Goal: Task Accomplishment & Management: Use online tool/utility

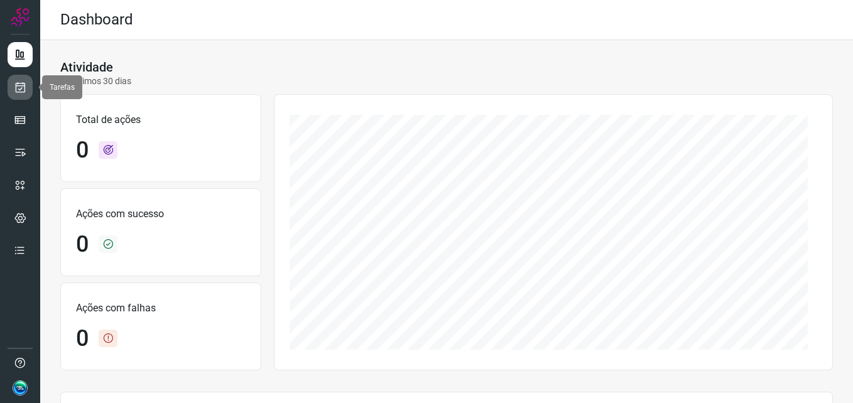
click at [28, 87] on link at bounding box center [20, 87] width 25 height 25
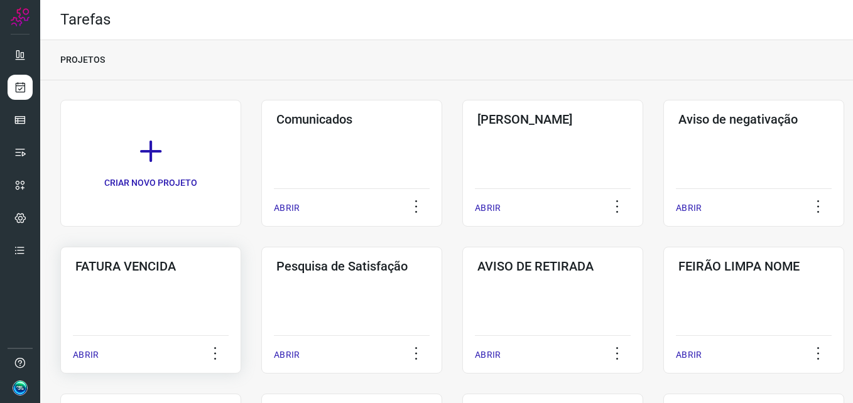
click at [261, 292] on div "FATURA VENCIDA ABRIR" at bounding box center [351, 310] width 181 height 127
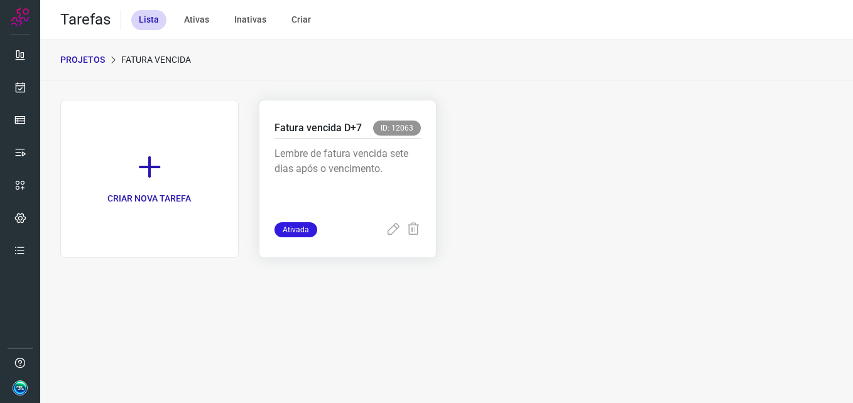
click at [365, 173] on p "Lembre de fatura vencida sete dias após o vencimento." at bounding box center [348, 177] width 147 height 63
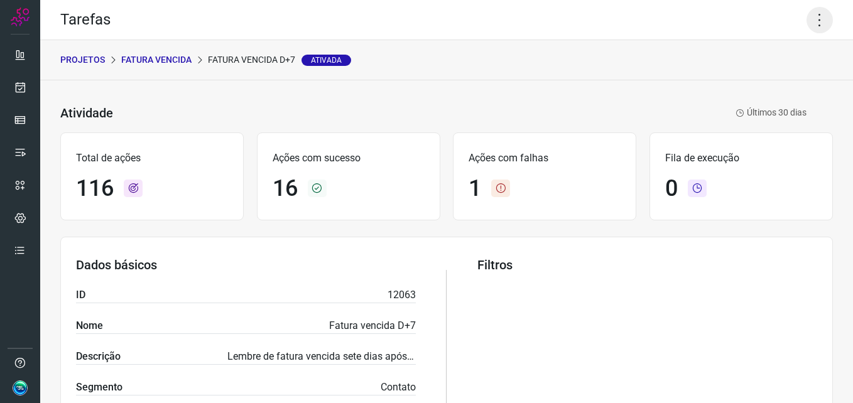
click at [809, 27] on icon at bounding box center [820, 20] width 26 height 26
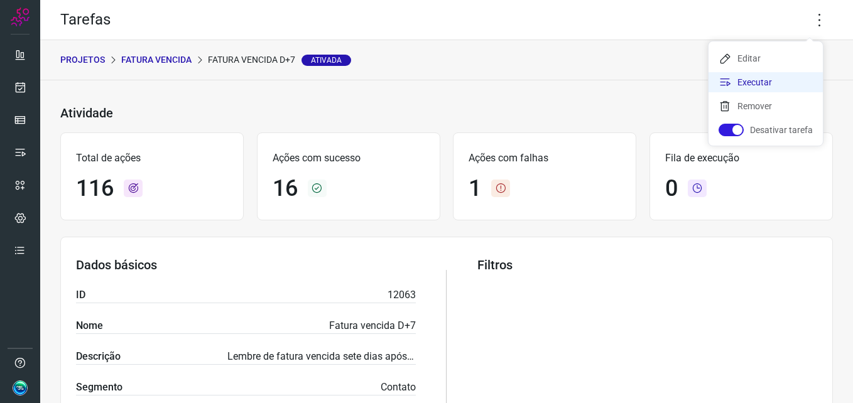
click at [781, 82] on li "Executar" at bounding box center [766, 82] width 114 height 20
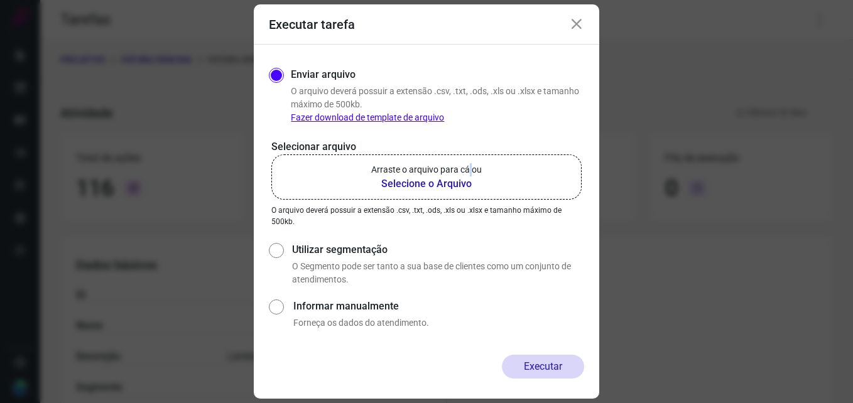
click at [471, 175] on p "Arraste o arquivo para cá ou" at bounding box center [426, 169] width 111 height 13
click at [481, 182] on b "Selecione o Arquivo" at bounding box center [426, 184] width 111 height 15
click at [0, 0] on input "Arraste o arquivo para cá ou Selecione o Arquivo" at bounding box center [0, 0] width 0 height 0
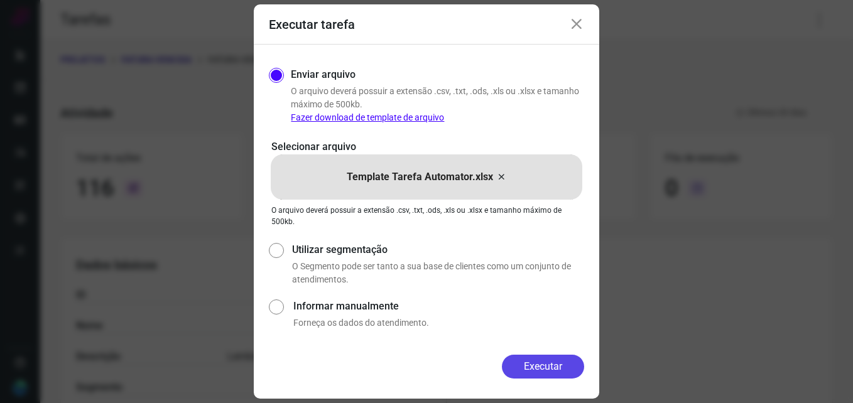
click at [556, 365] on button "Executar" at bounding box center [543, 367] width 82 height 24
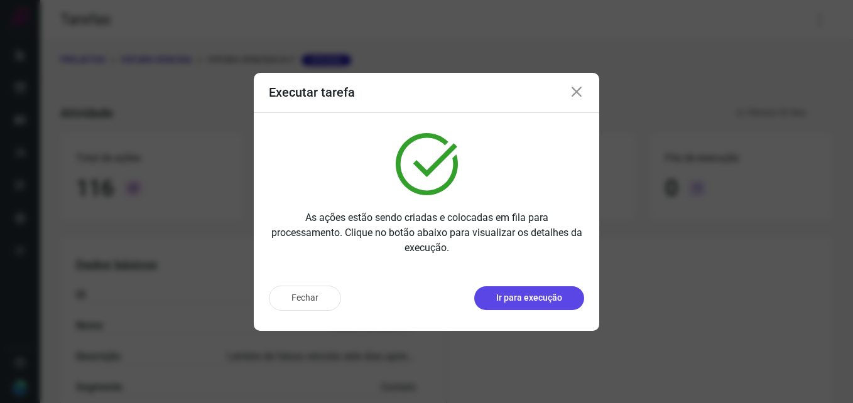
click at [546, 307] on button "Ir para execução" at bounding box center [529, 299] width 110 height 24
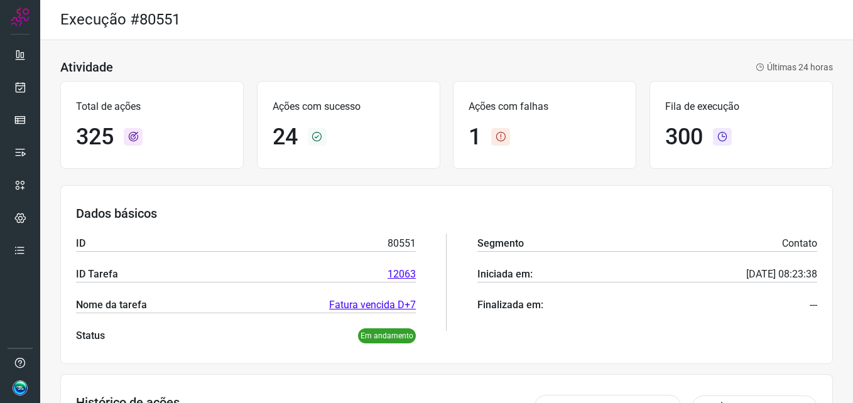
click at [421, 64] on div "Atividade Últimas 24 horas" at bounding box center [446, 67] width 773 height 15
click at [514, 63] on div "Atividade Últimas 24 horas" at bounding box center [446, 67] width 773 height 15
